Goal: Navigation & Orientation: Understand site structure

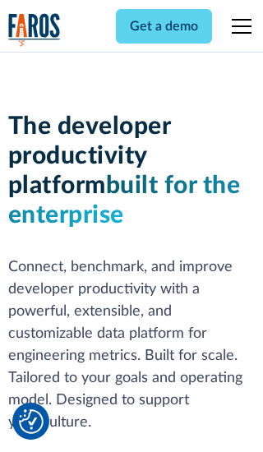
scroll to position [248, 0]
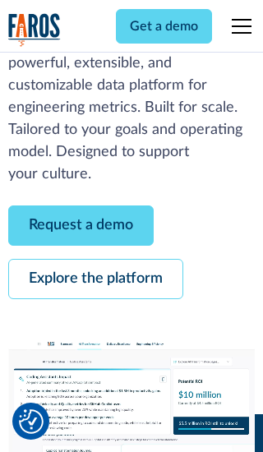
click at [81, 225] on link "Request a demo" at bounding box center [80, 225] width 145 height 40
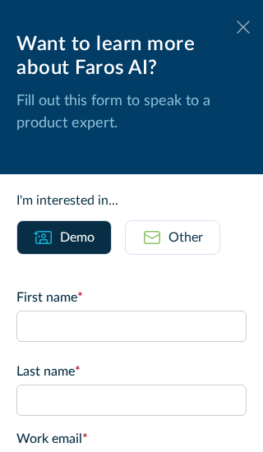
click at [243, 27] on icon at bounding box center [243, 27] width 13 height 12
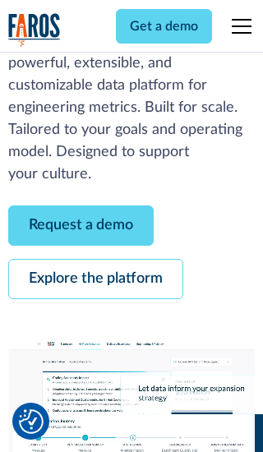
scroll to position [302, 0]
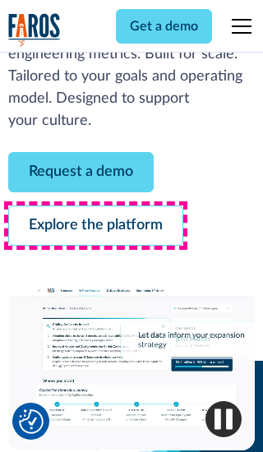
click at [95, 225] on link "Explore the platform" at bounding box center [95, 225] width 175 height 40
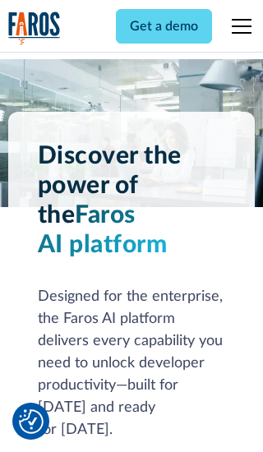
scroll to position [12352, 0]
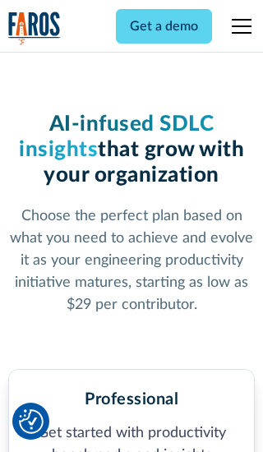
scroll to position [2554, 0]
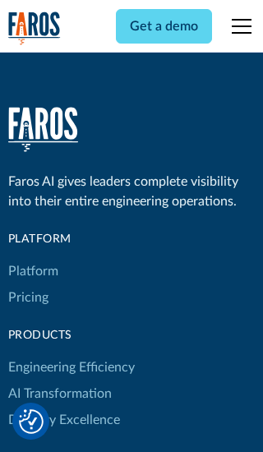
click at [32, 258] on link "Platform" at bounding box center [33, 271] width 50 height 26
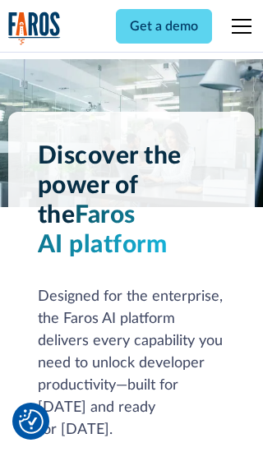
scroll to position [12880, 0]
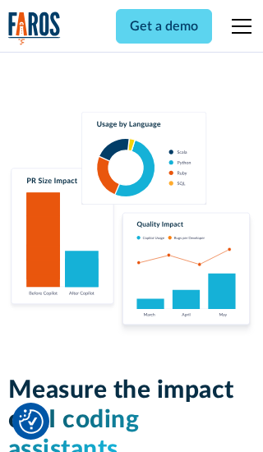
scroll to position [10167, 0]
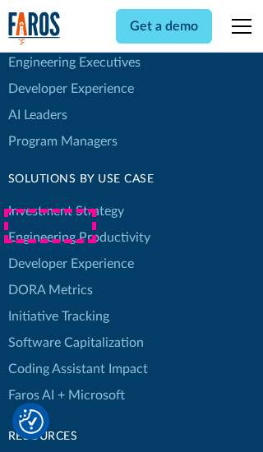
click at [49, 277] on link "DORA Metrics" at bounding box center [50, 290] width 85 height 26
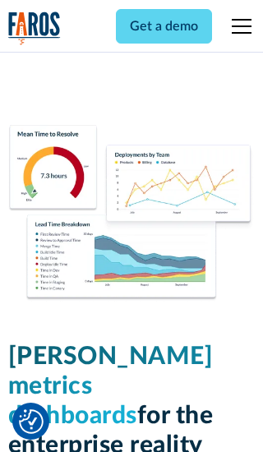
scroll to position [7203, 0]
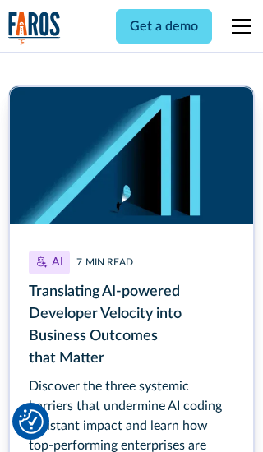
scroll to position [7454, 0]
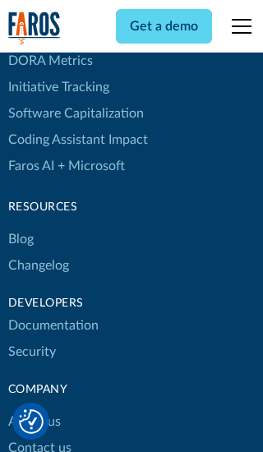
click at [38, 252] on link "Changelog" at bounding box center [38, 265] width 61 height 26
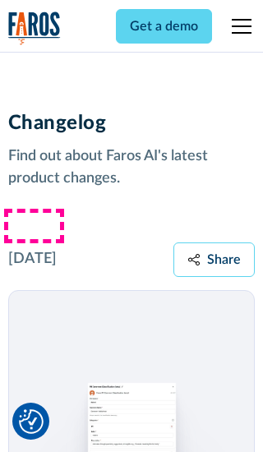
scroll to position [19858, 0]
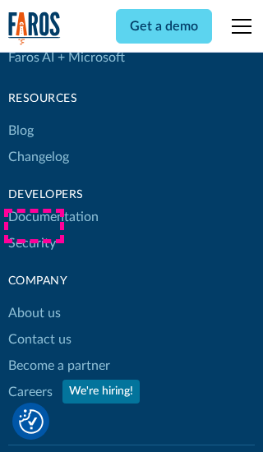
click at [34, 300] on link "About us" at bounding box center [34, 313] width 53 height 26
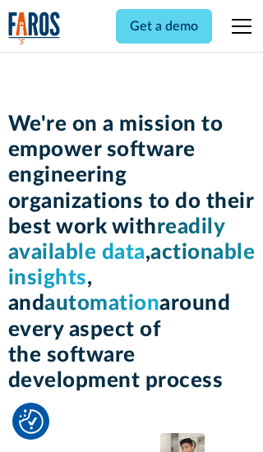
scroll to position [5674, 0]
